Goal: Check status: Check status

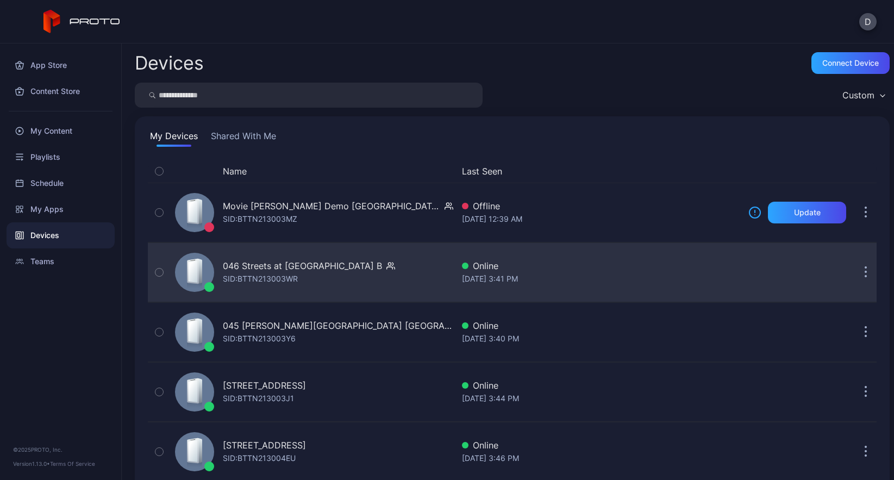
click at [384, 267] on div "046 Streets at Southpoint NC B SID: BTTN213003WR" at bounding box center [312, 272] width 283 height 54
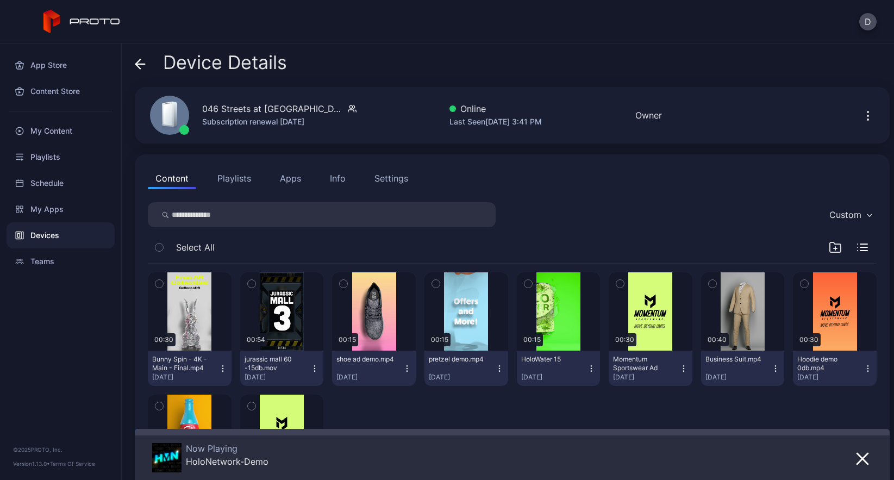
click at [296, 179] on button "Apps" at bounding box center [290, 178] width 36 height 22
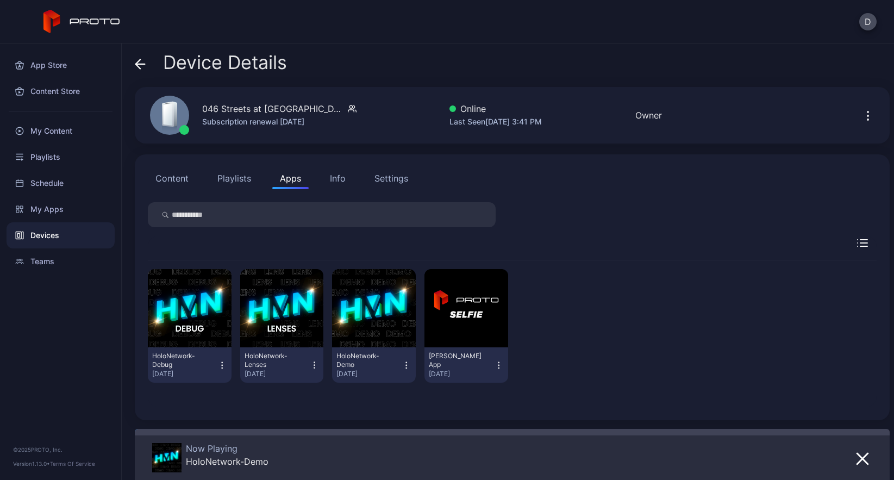
click at [406, 365] on icon "button" at bounding box center [406, 365] width 1 height 1
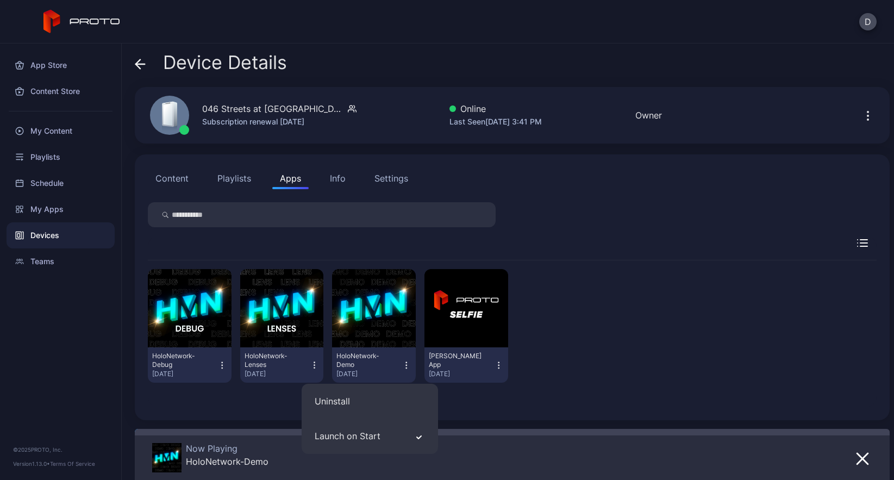
click at [406, 365] on icon "button" at bounding box center [406, 365] width 1 height 1
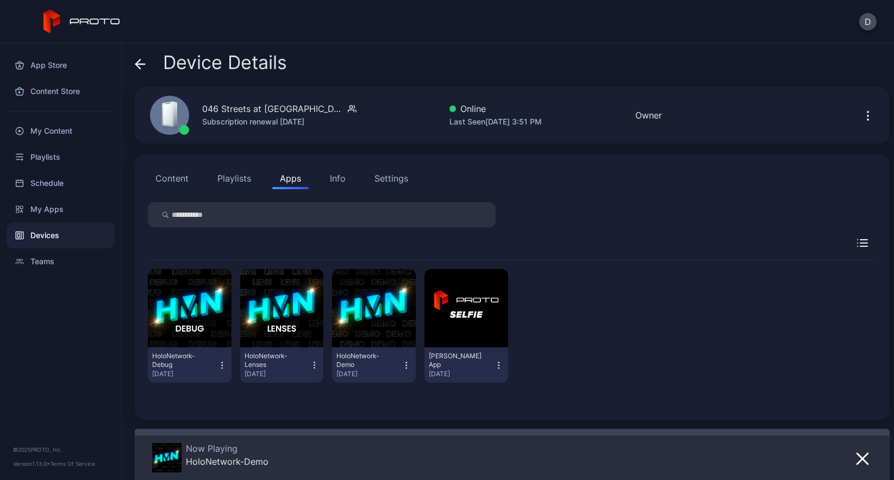
click at [138, 62] on icon at bounding box center [138, 63] width 4 height 9
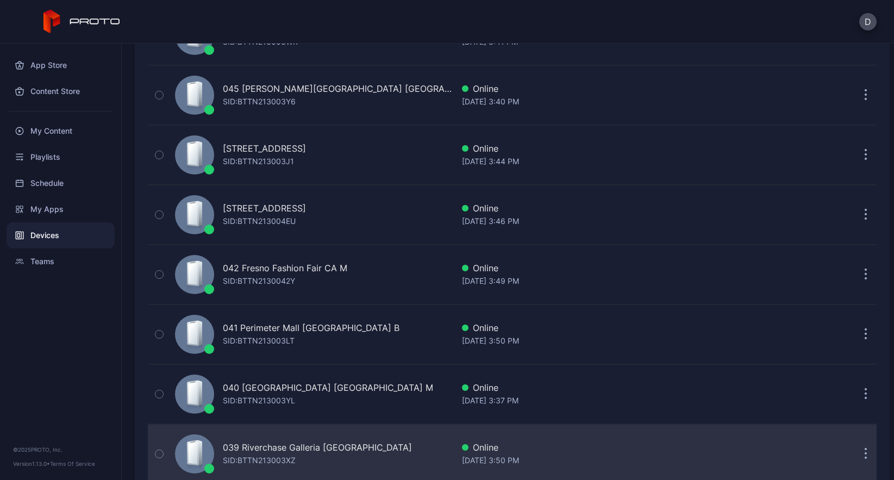
scroll to position [230, 0]
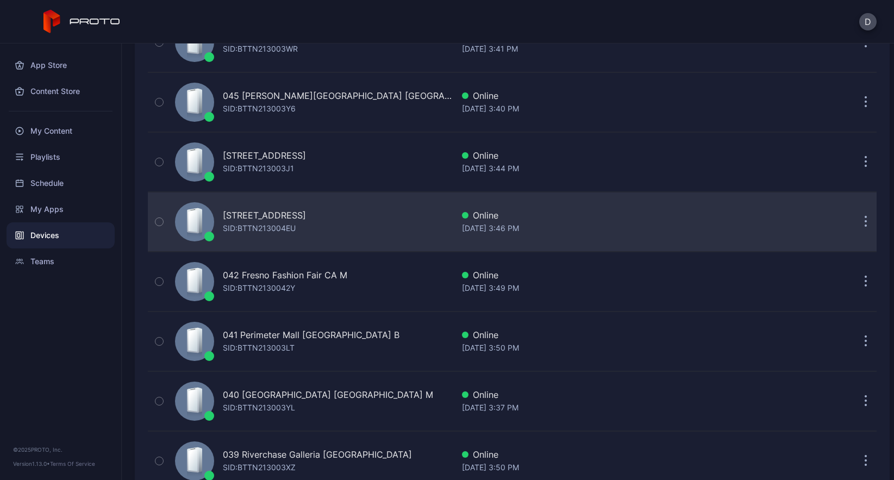
click at [369, 227] on div "043 North Star Mall TX B SID: BTTN213004EU" at bounding box center [312, 222] width 283 height 54
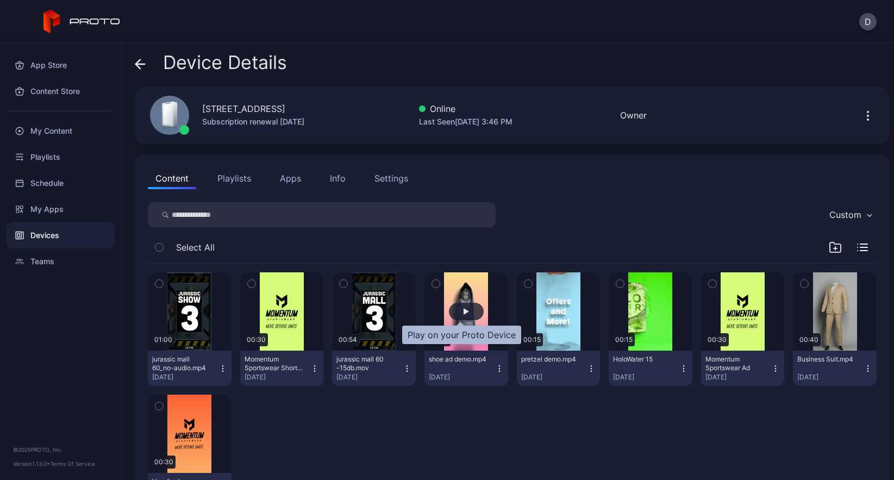
click at [461, 303] on div "button" at bounding box center [466, 311] width 35 height 17
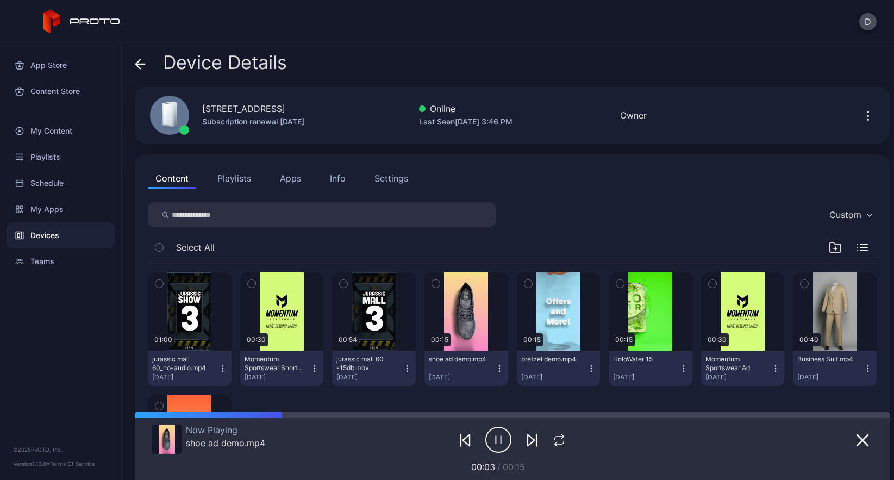
click at [140, 63] on icon at bounding box center [140, 64] width 11 height 11
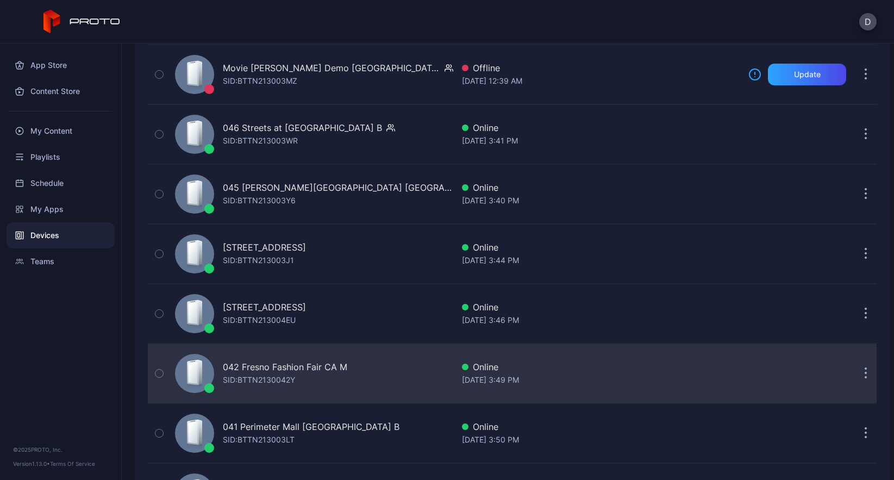
scroll to position [159, 0]
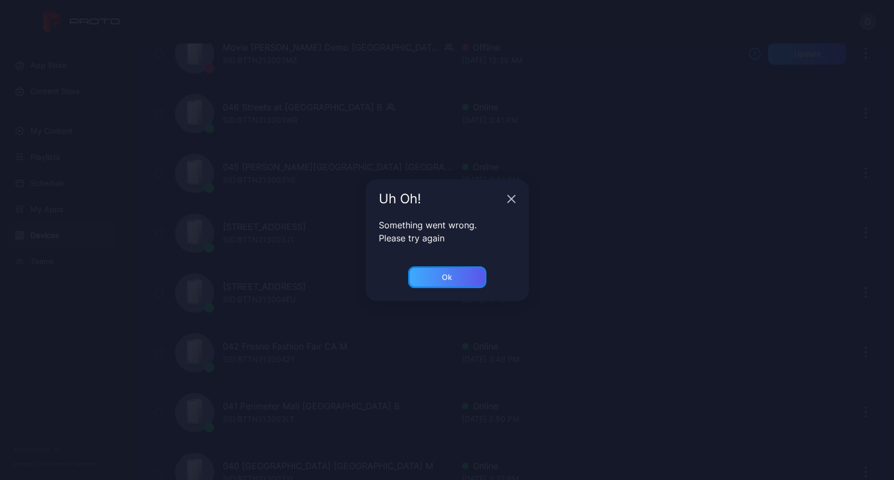
click at [445, 273] on div "Ok" at bounding box center [447, 277] width 10 height 9
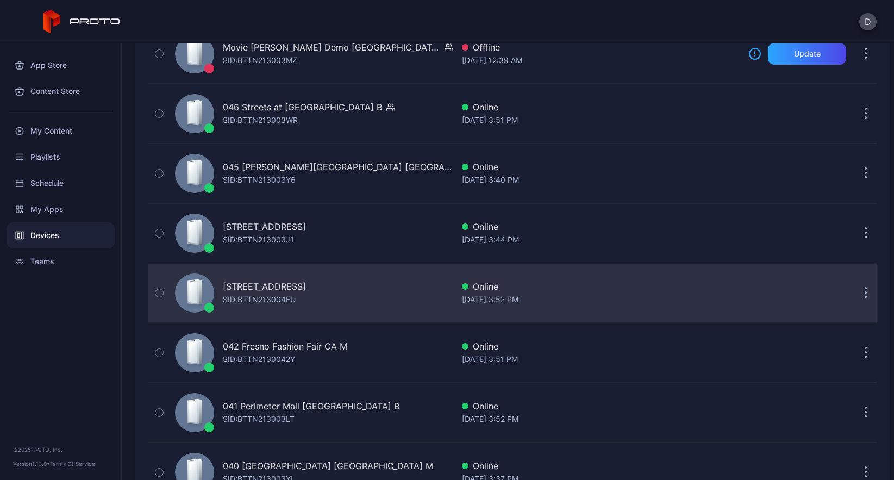
click at [351, 289] on div "043 North Star Mall TX B SID: BTTN213004EU" at bounding box center [312, 293] width 283 height 54
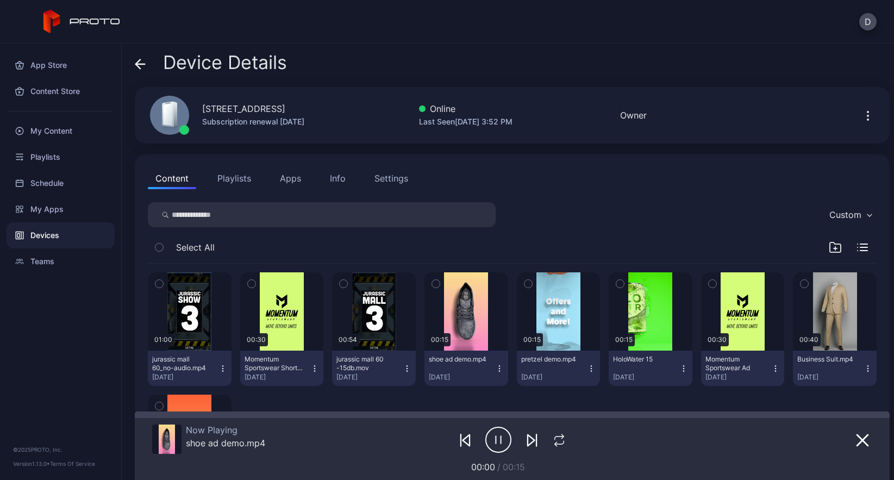
click at [140, 61] on icon at bounding box center [140, 64] width 11 height 11
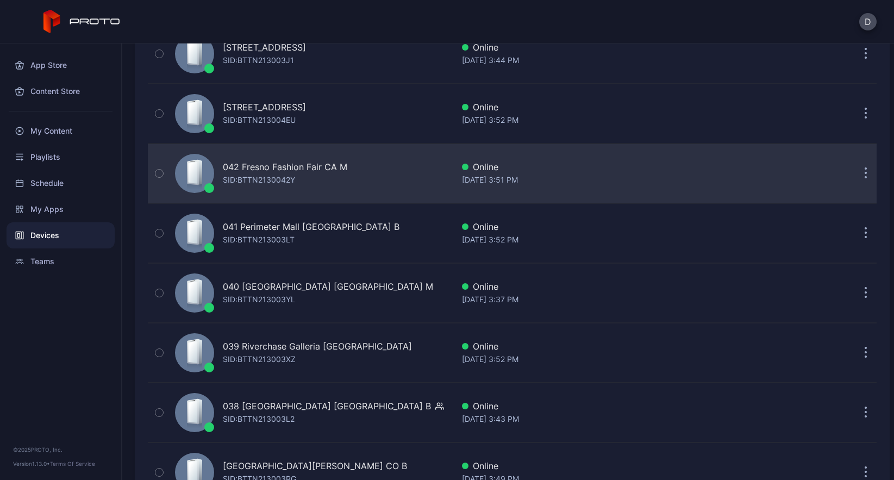
scroll to position [382, 0]
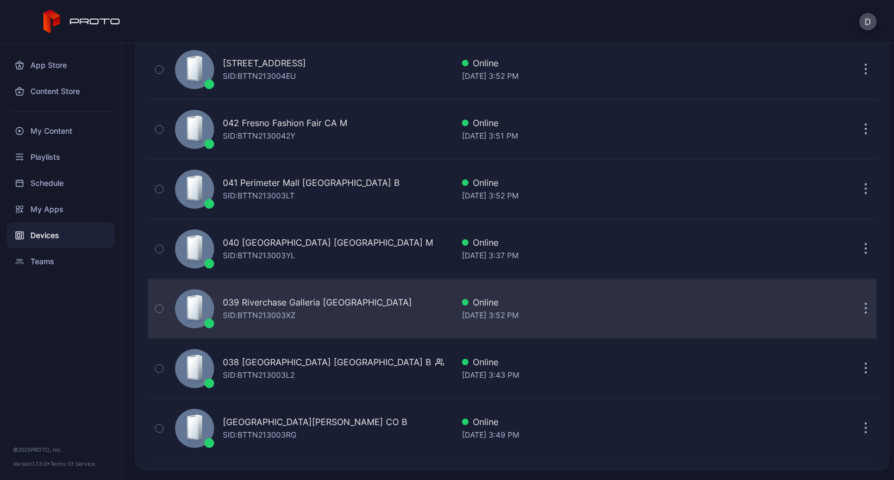
click at [385, 309] on div "039 Riverchase Galleria AL B SID: BTTN213003XZ" at bounding box center [312, 309] width 283 height 54
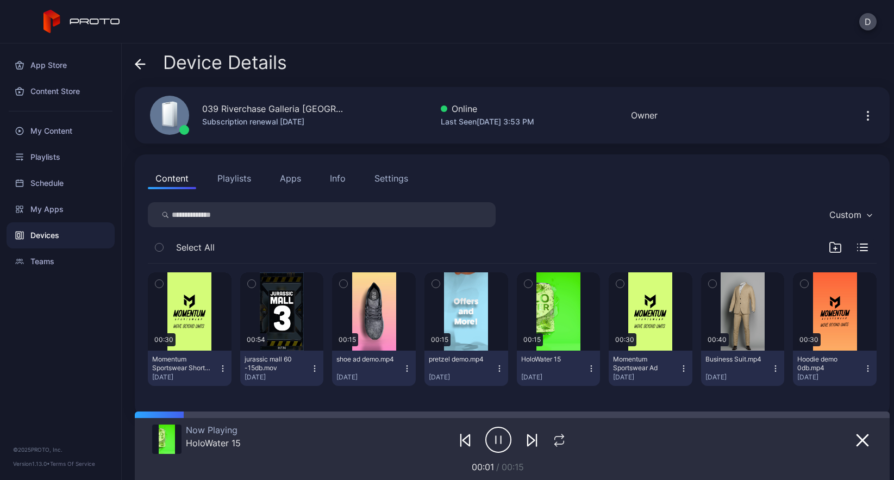
click at [138, 63] on icon at bounding box center [140, 64] width 11 height 11
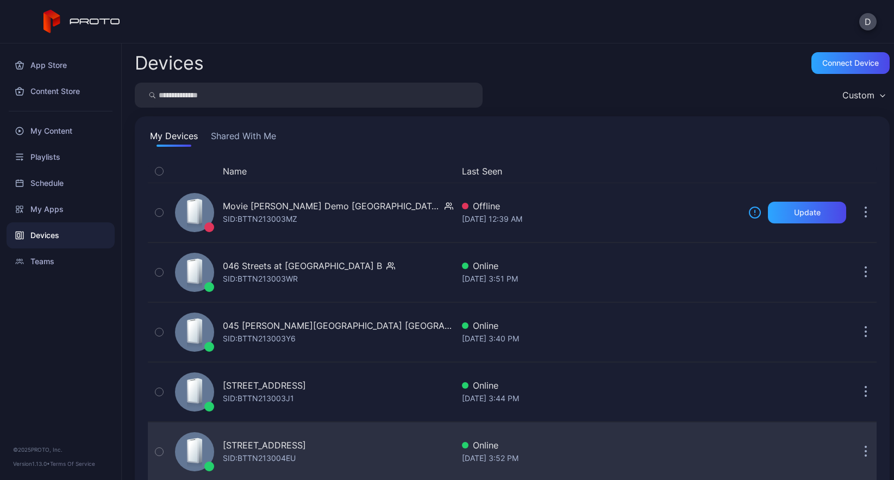
scroll to position [382, 0]
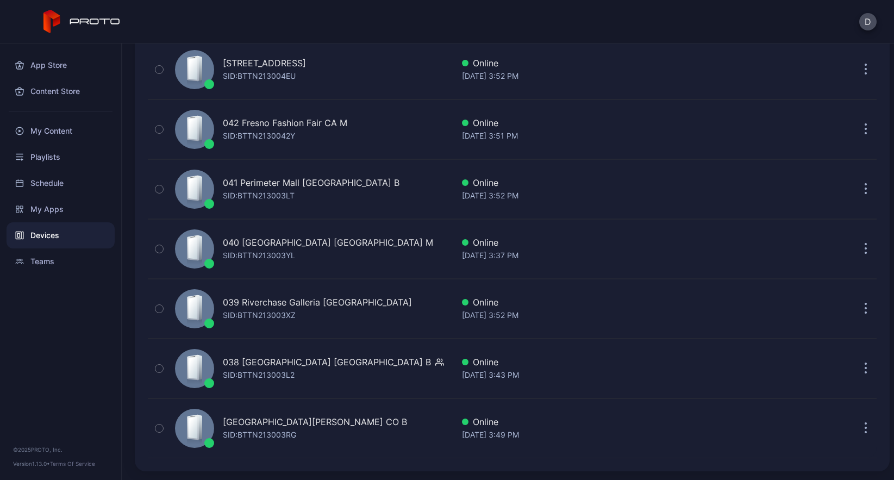
click at [391, 22] on div "D" at bounding box center [447, 21] width 894 height 43
click at [67, 233] on div "Devices" at bounding box center [61, 235] width 108 height 26
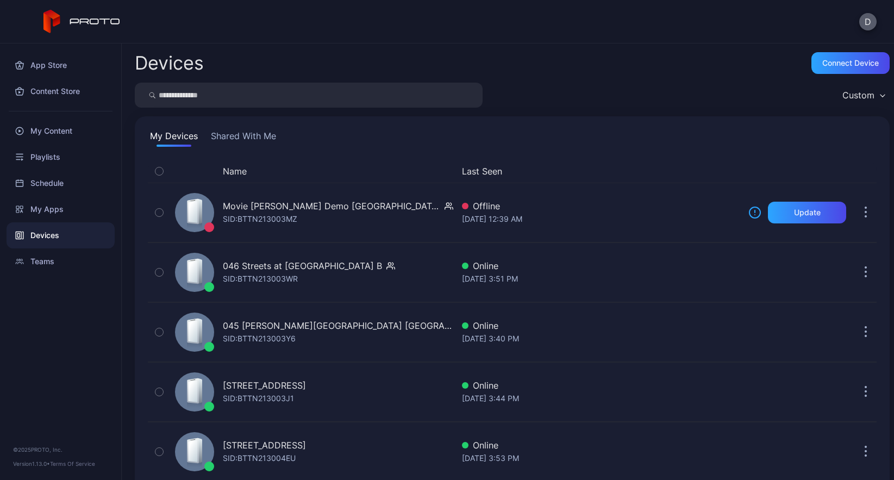
click at [866, 20] on button "D" at bounding box center [868, 21] width 17 height 17
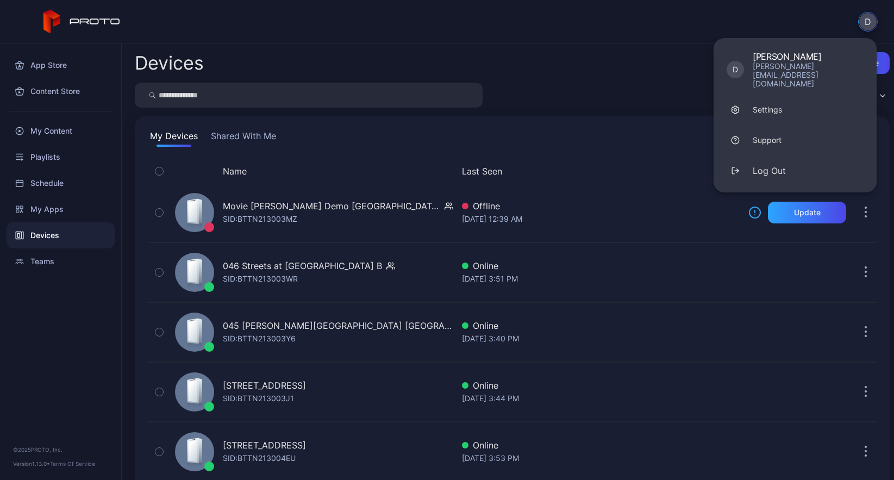
click at [650, 43] on div "Devices Connect device Custom My Devices Shared With Me Name Last Seen Movie [P…" at bounding box center [508, 261] width 773 height 437
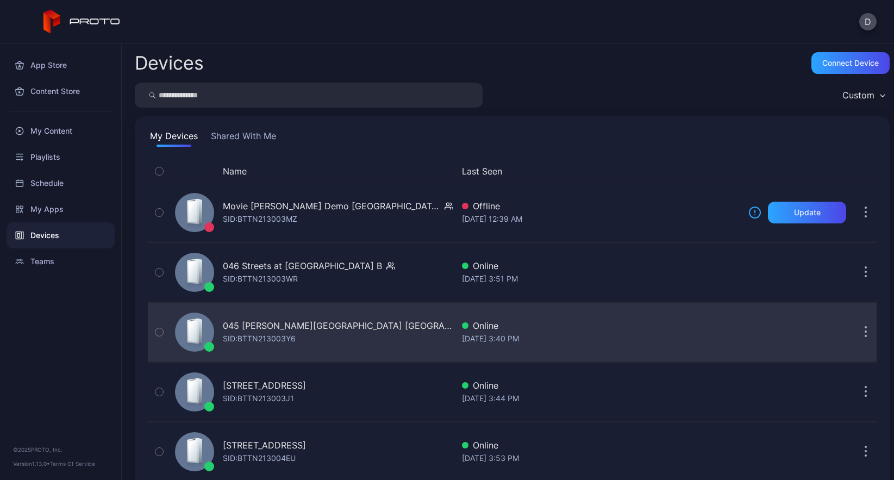
scroll to position [382, 0]
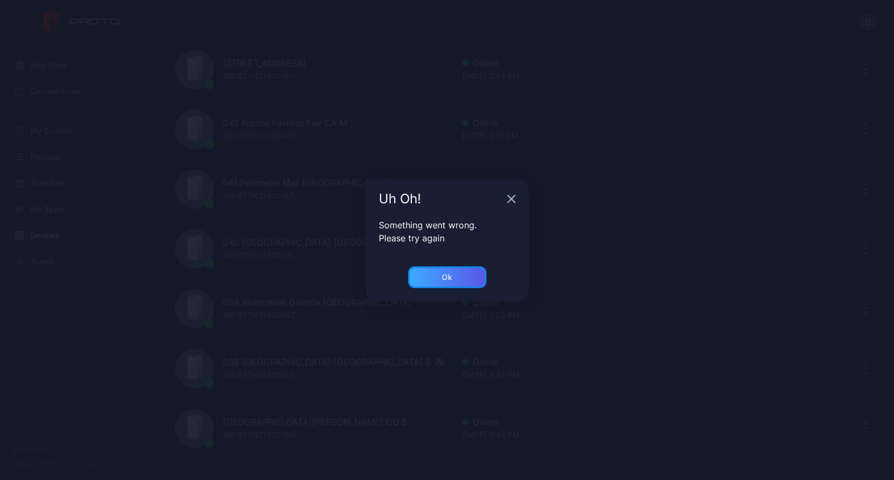
click at [456, 276] on div "Ok" at bounding box center [447, 277] width 78 height 22
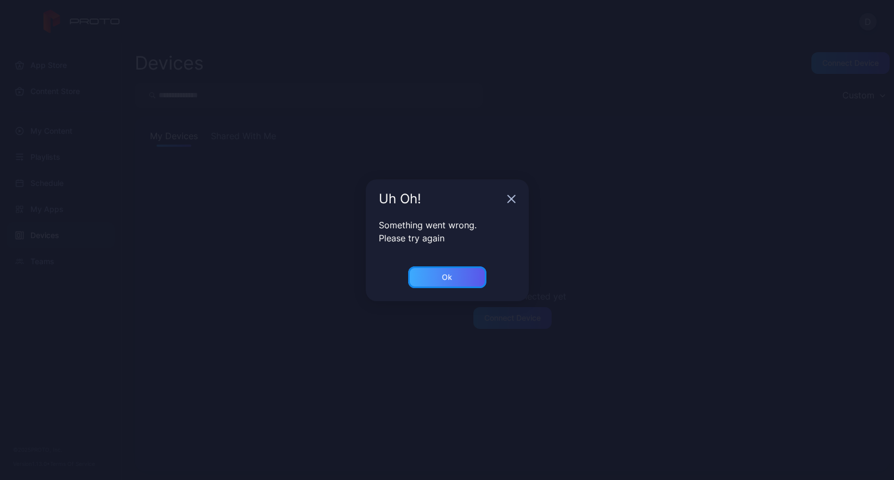
click at [452, 278] on div "Ok" at bounding box center [447, 277] width 10 height 9
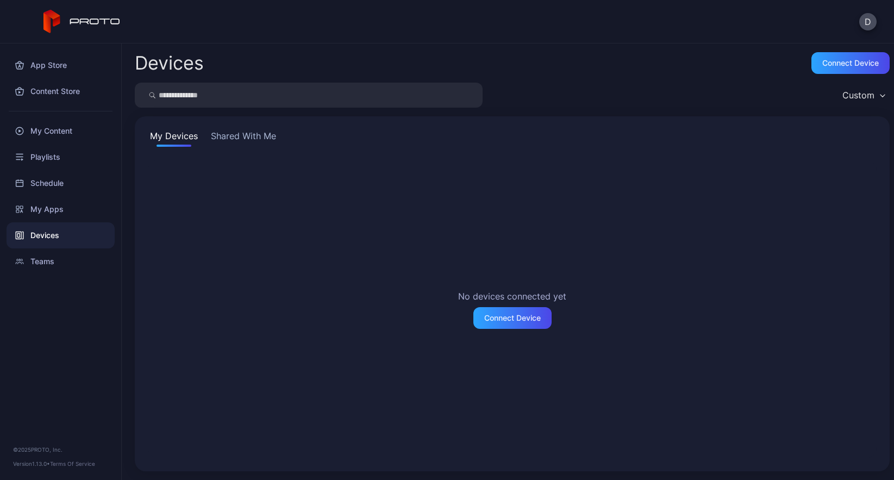
click at [68, 234] on div "Devices" at bounding box center [61, 235] width 108 height 26
click at [247, 133] on button "Shared With Me" at bounding box center [244, 137] width 70 height 17
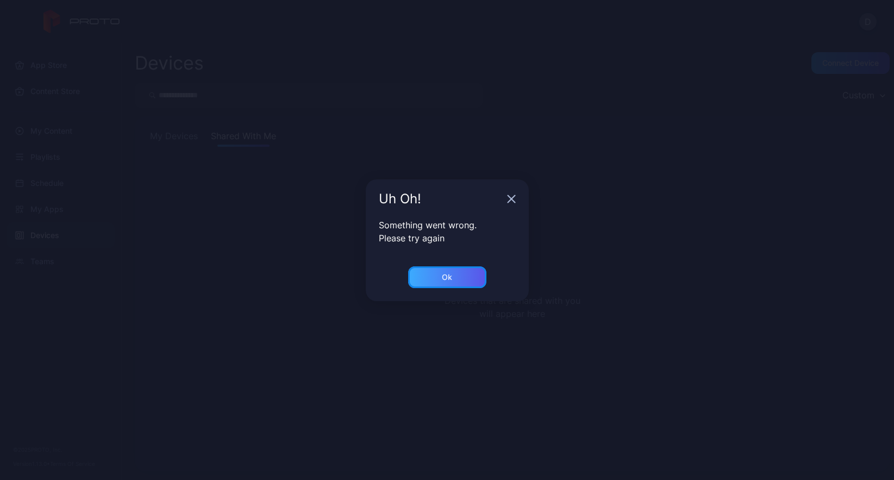
click at [457, 273] on div "Ok" at bounding box center [447, 277] width 78 height 22
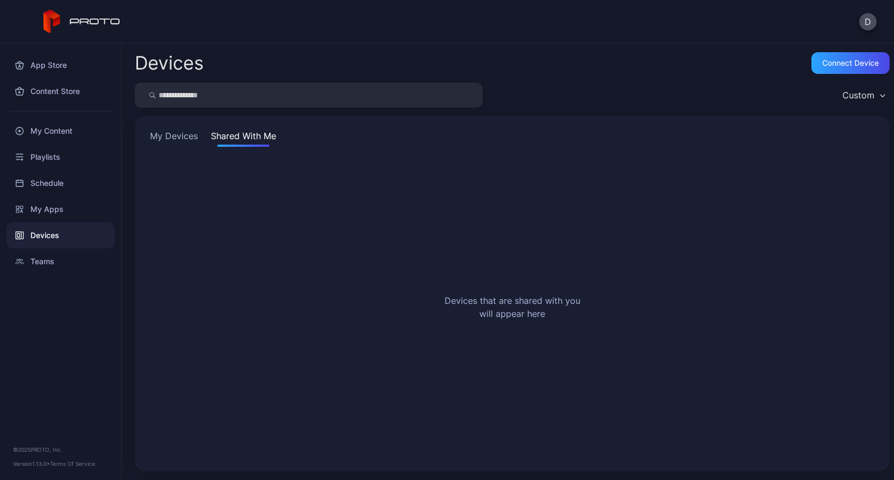
click at [174, 134] on button "My Devices" at bounding box center [174, 137] width 52 height 17
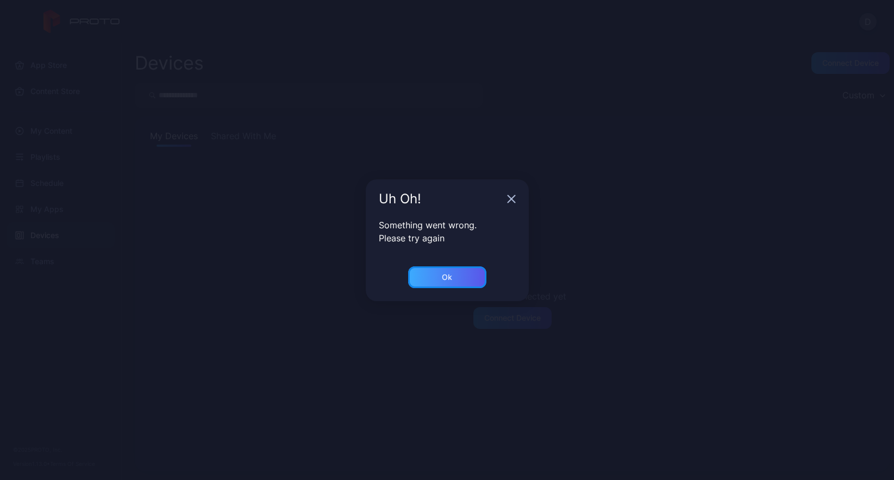
click at [446, 278] on div "Ok" at bounding box center [447, 277] width 10 height 9
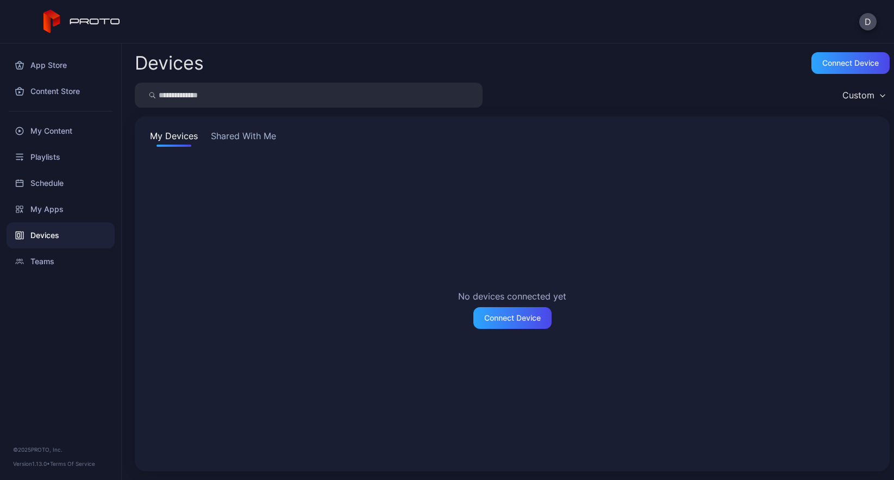
click at [69, 237] on div "Devices" at bounding box center [61, 235] width 108 height 26
click at [233, 138] on button "Shared With Me" at bounding box center [244, 137] width 70 height 17
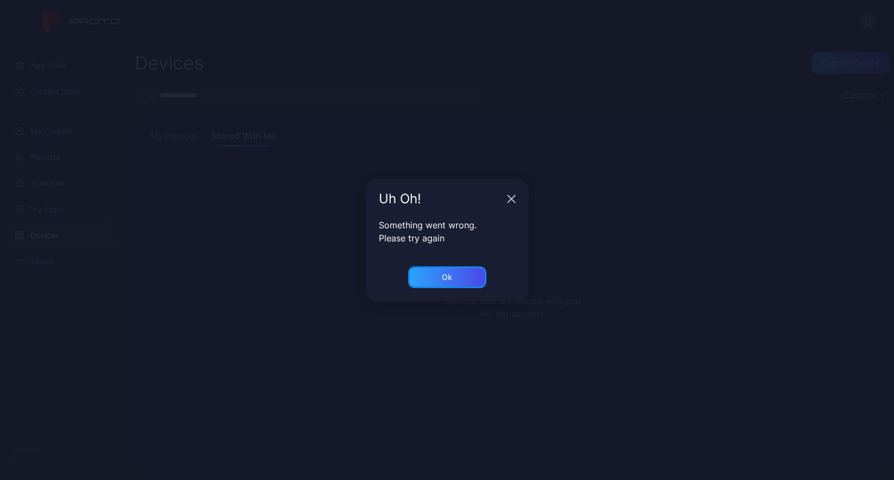
click at [453, 286] on div "Ok" at bounding box center [447, 277] width 78 height 22
